Goal: Information Seeking & Learning: Learn about a topic

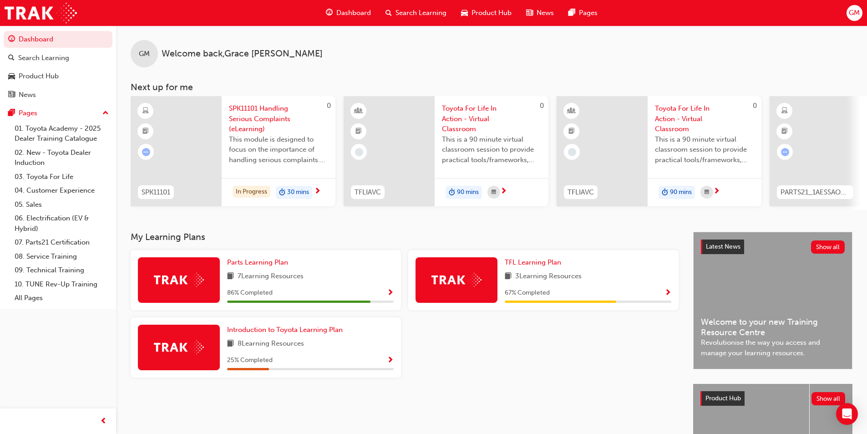
click at [389, 363] on span "Show Progress" at bounding box center [390, 360] width 7 height 8
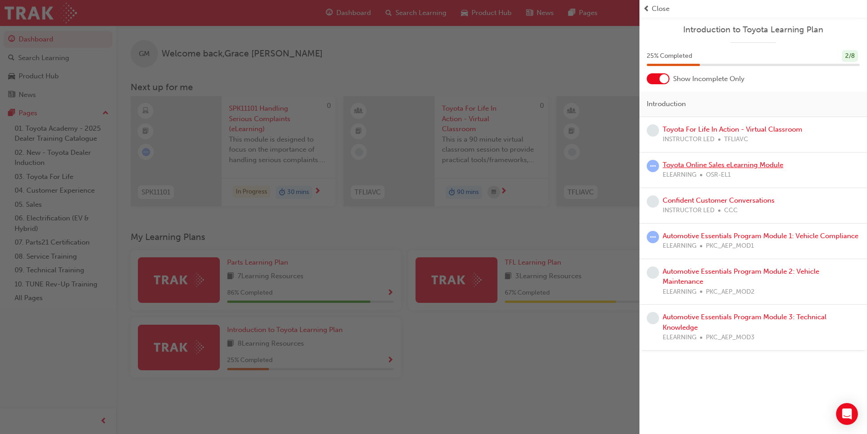
click at [727, 163] on link "Toyota Online Sales eLearning Module" at bounding box center [723, 165] width 121 height 8
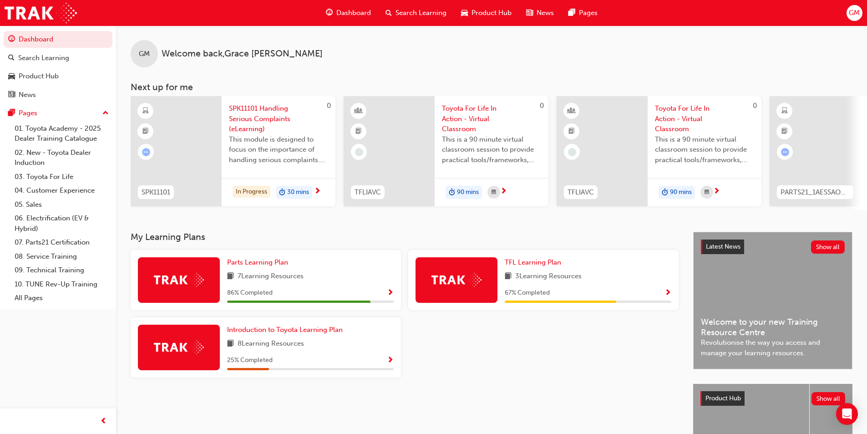
click at [391, 362] on span "Show Progress" at bounding box center [390, 360] width 7 height 8
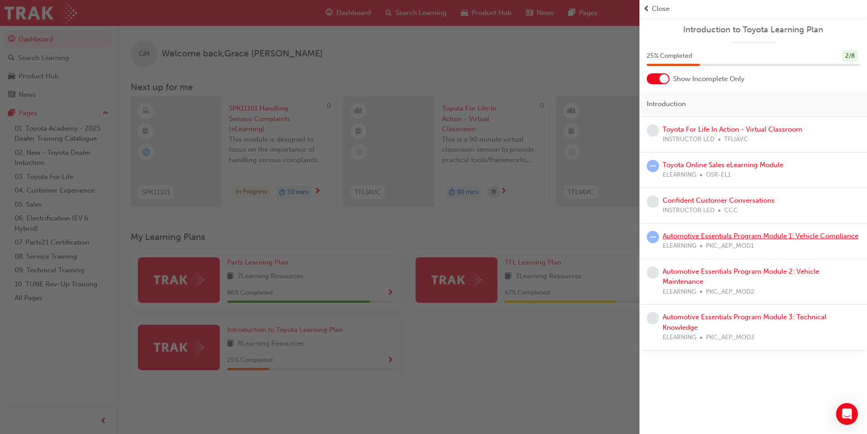
click at [694, 234] on link "Automotive Essentials Program Module 1: Vehicle Compliance" at bounding box center [761, 236] width 196 height 8
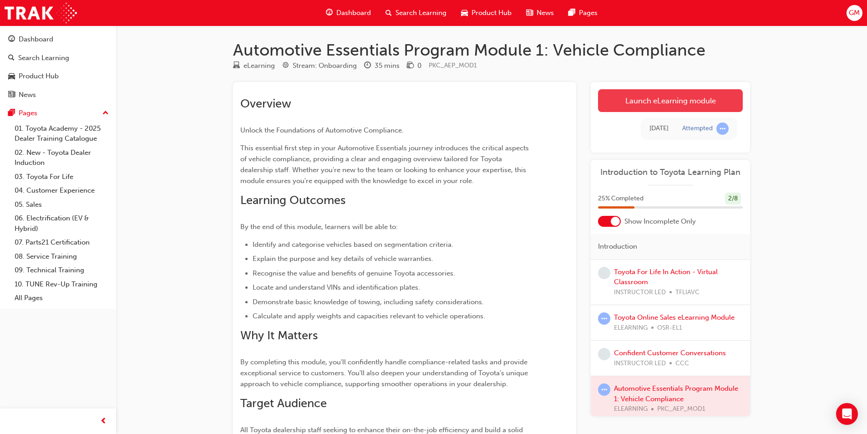
click at [675, 100] on link "Launch eLearning module" at bounding box center [670, 100] width 145 height 23
